Goal: Task Accomplishment & Management: Use online tool/utility

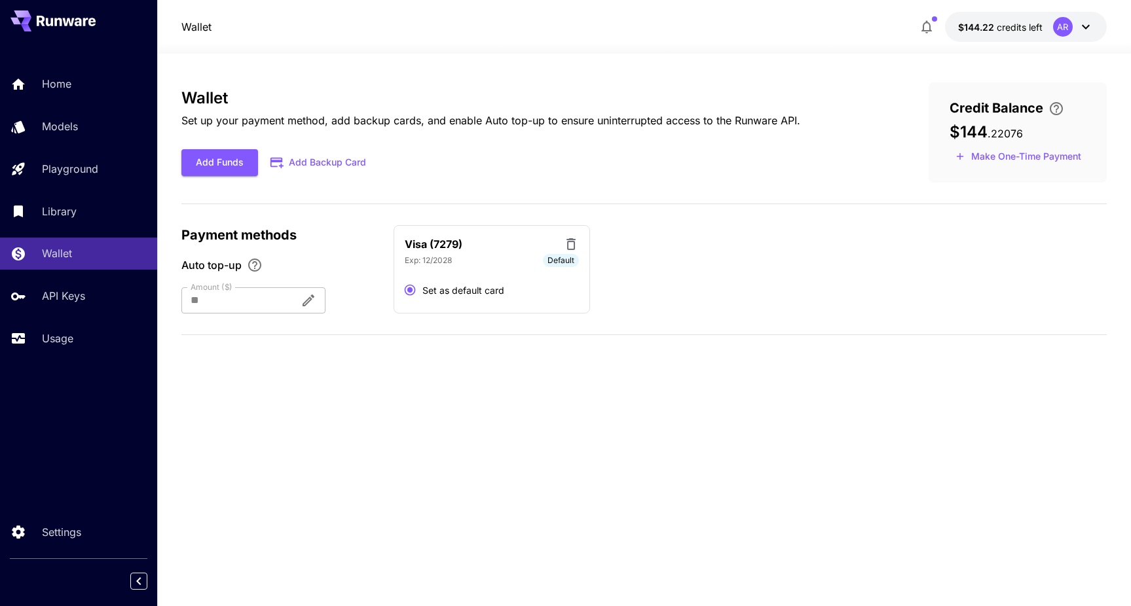
click at [1088, 24] on icon at bounding box center [1086, 27] width 16 height 16
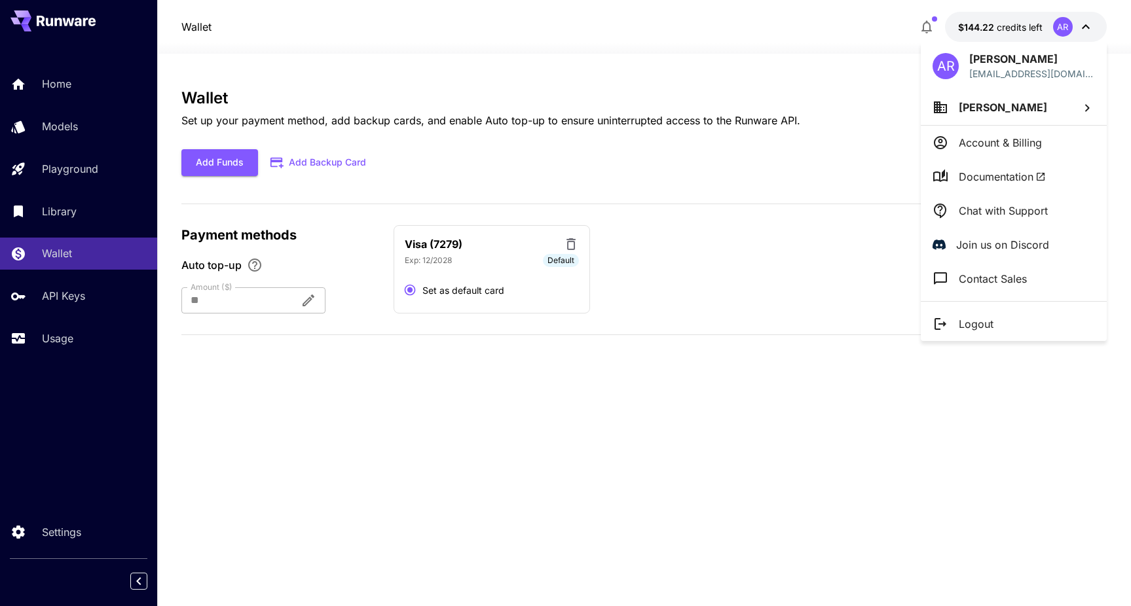
click at [870, 435] on div at bounding box center [565, 303] width 1131 height 606
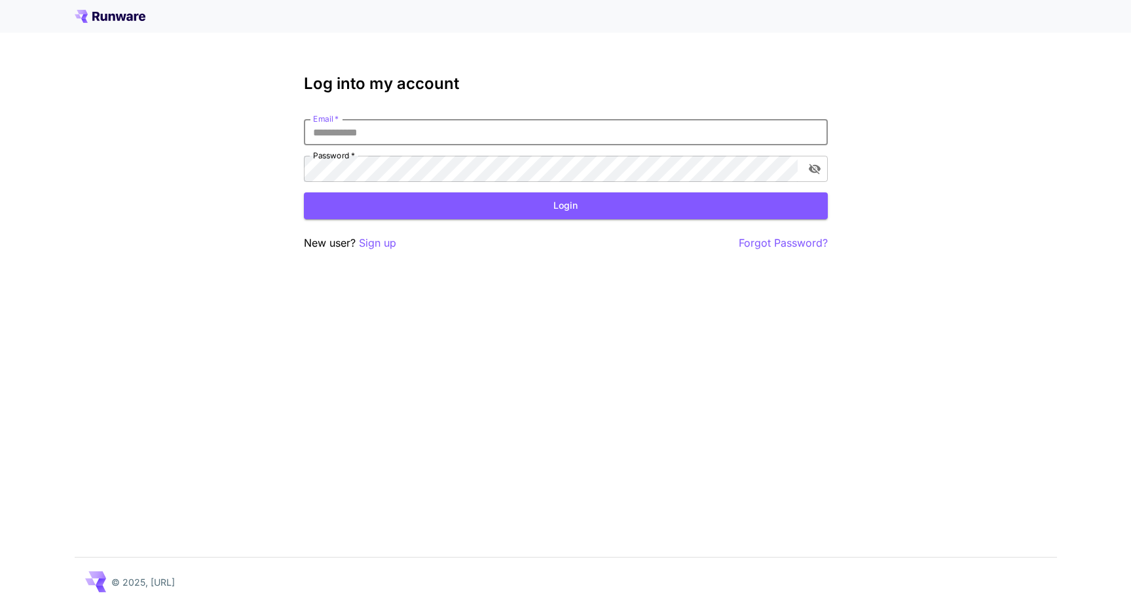
click at [256, 60] on div "Log into my account Email   * Email   * Password   * Password   * Login New use…" at bounding box center [565, 303] width 1131 height 606
click at [520, 130] on input "Email   *" at bounding box center [566, 132] width 524 height 26
type input "**********"
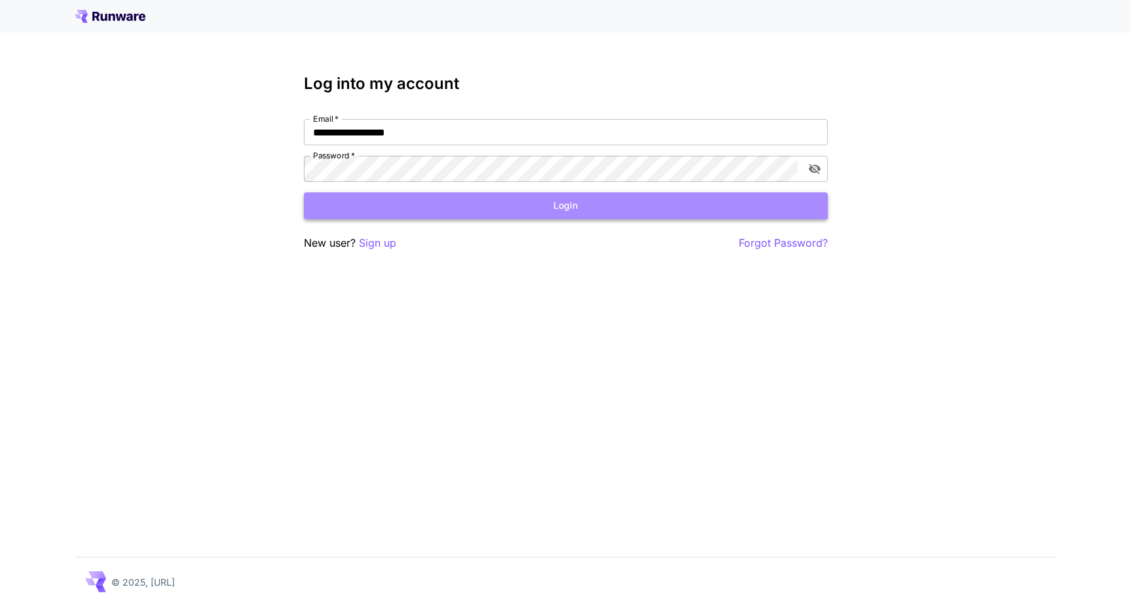
click at [732, 202] on button "Login" at bounding box center [566, 206] width 524 height 27
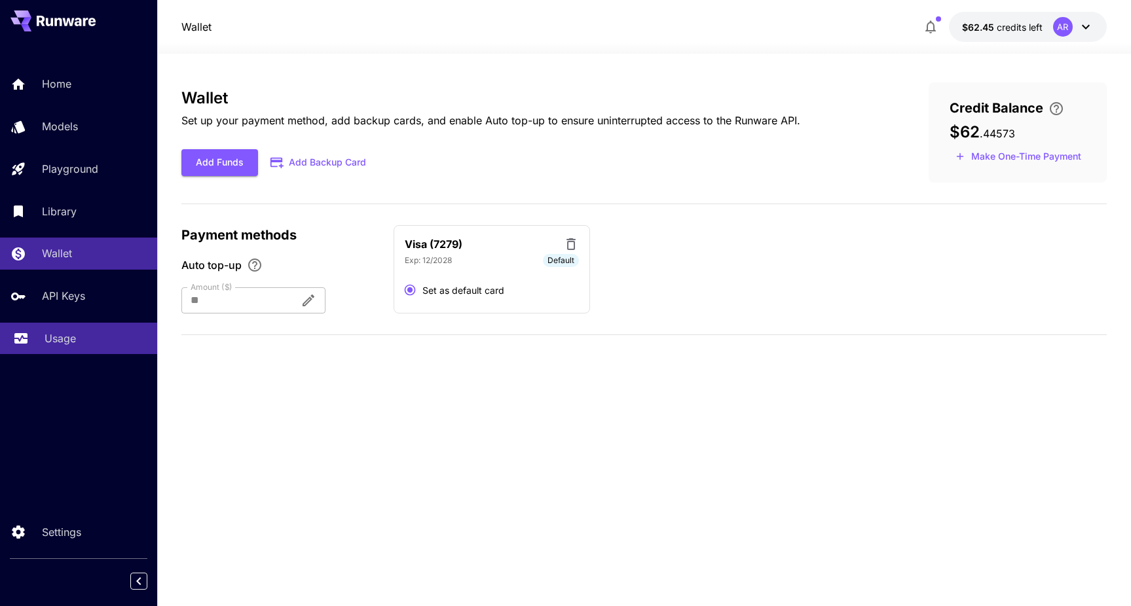
click at [82, 330] on link "Usage" at bounding box center [78, 339] width 157 height 32
